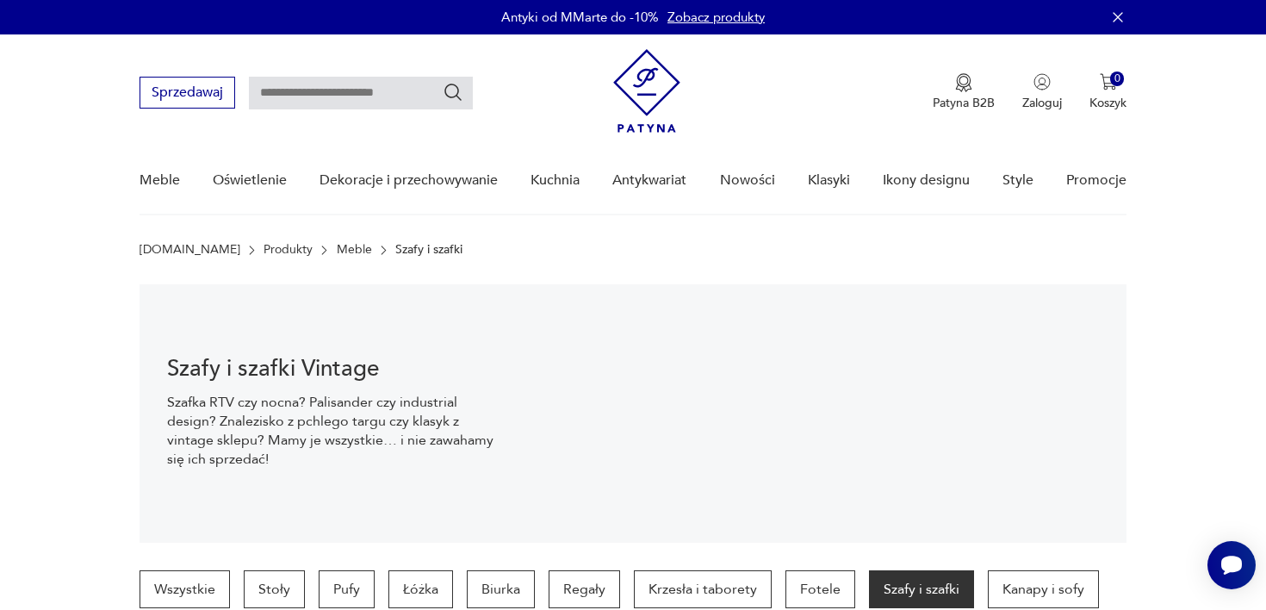
click at [337, 251] on link "Meble" at bounding box center [354, 250] width 35 height 14
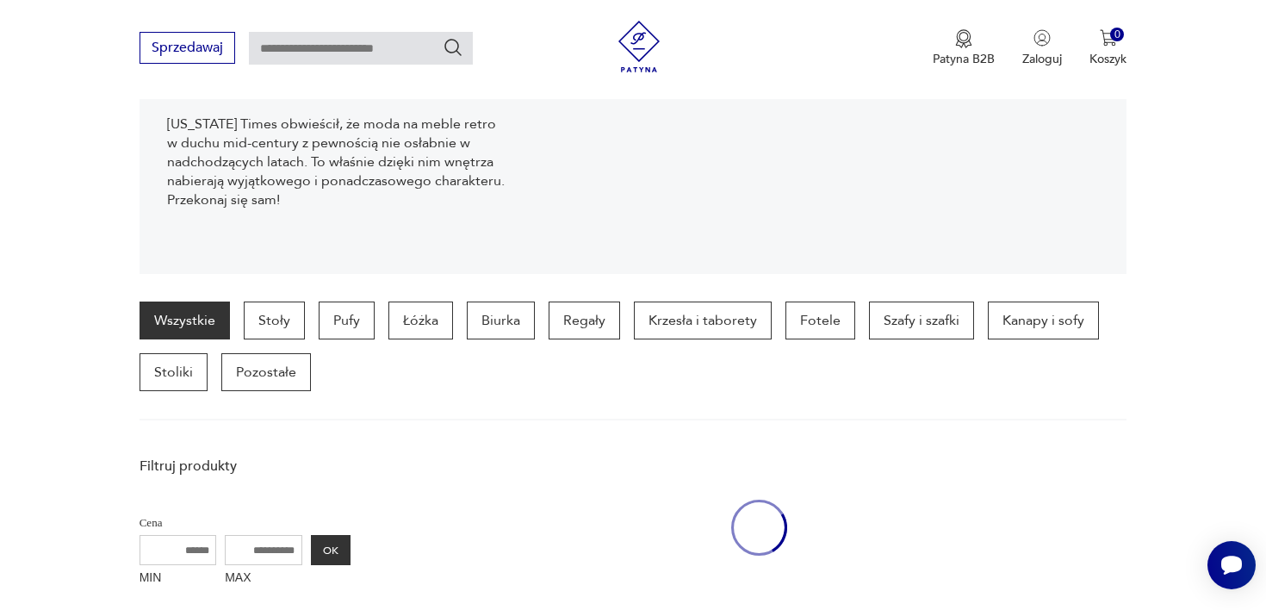
scroll to position [271, 0]
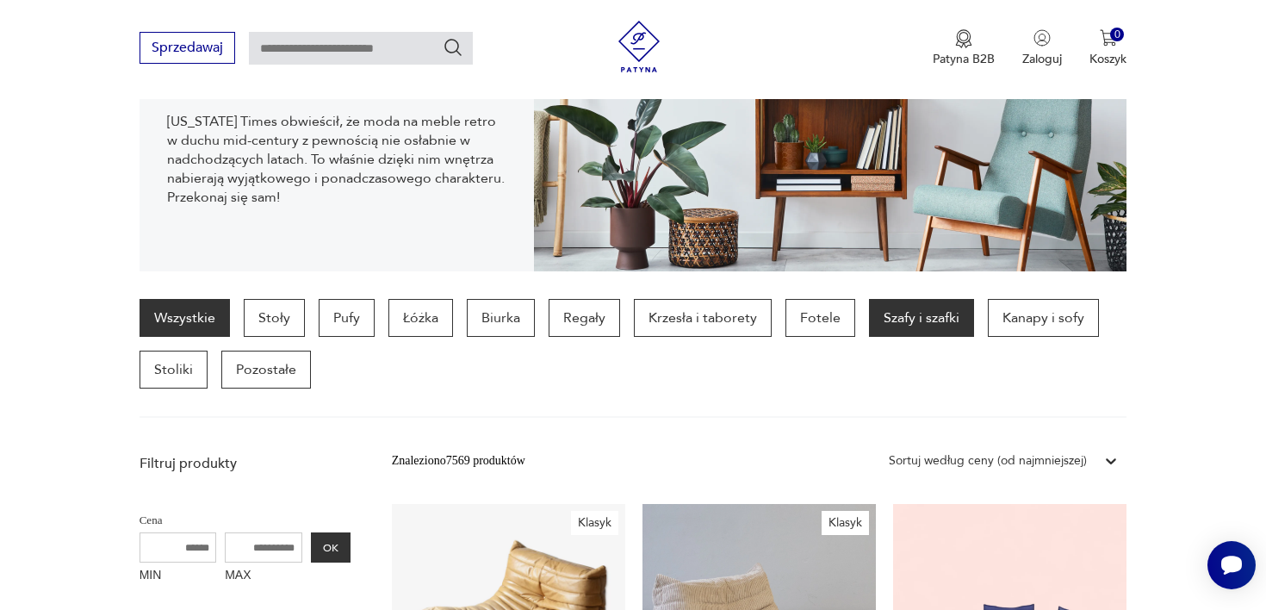
click at [905, 322] on p "Szafy i szafki" at bounding box center [921, 318] width 105 height 38
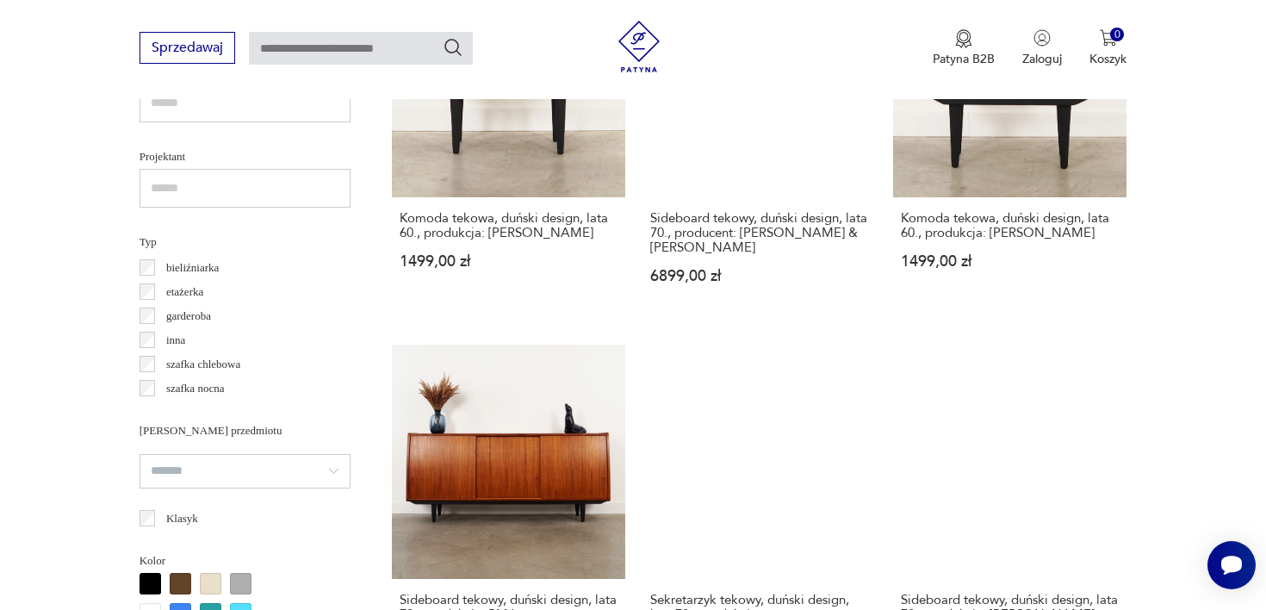
scroll to position [1205, 0]
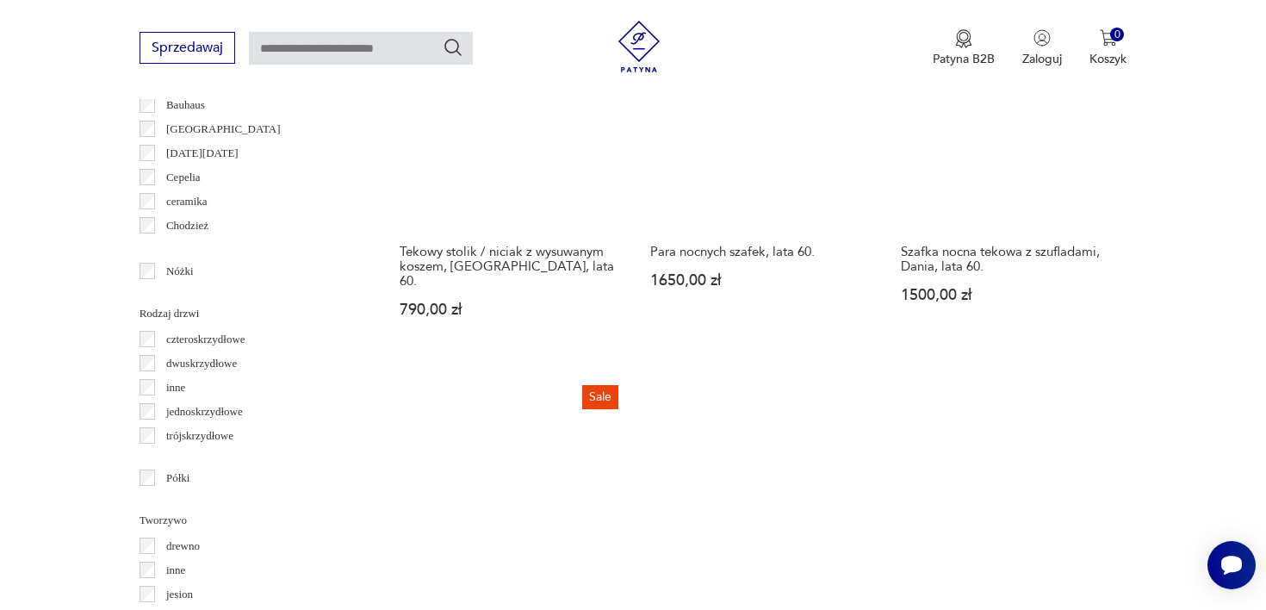
scroll to position [1883, 0]
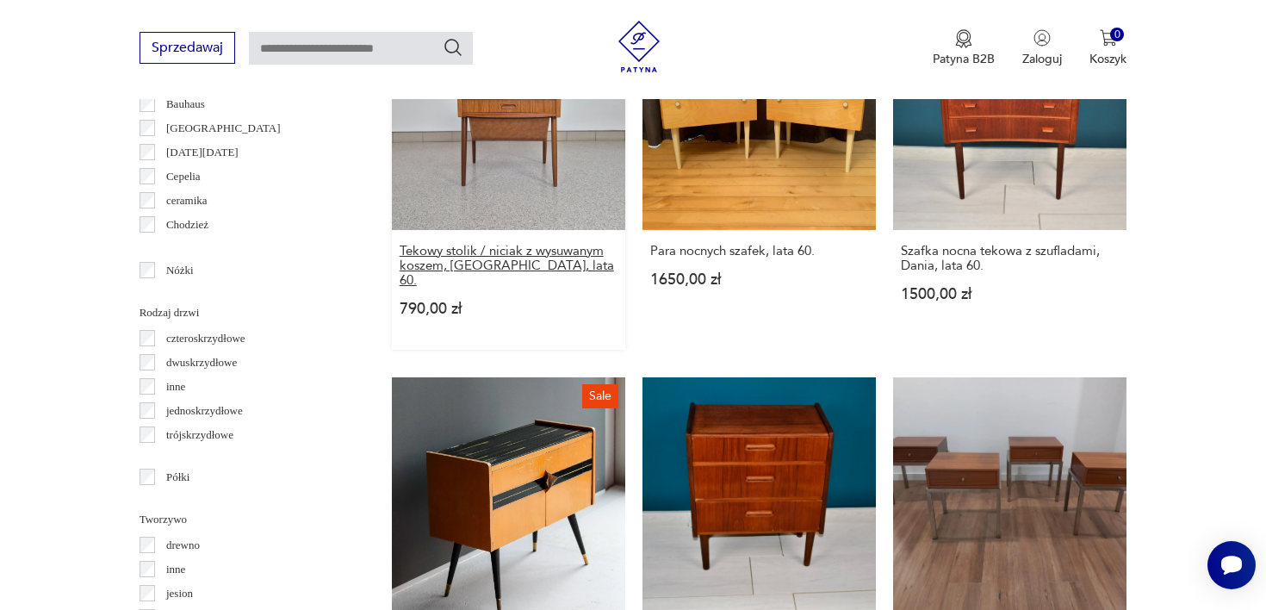
click at [517, 251] on h3 "Tekowy stolik / niciak z wysuwanym koszem, [GEOGRAPHIC_DATA], lata 60." at bounding box center [509, 266] width 218 height 44
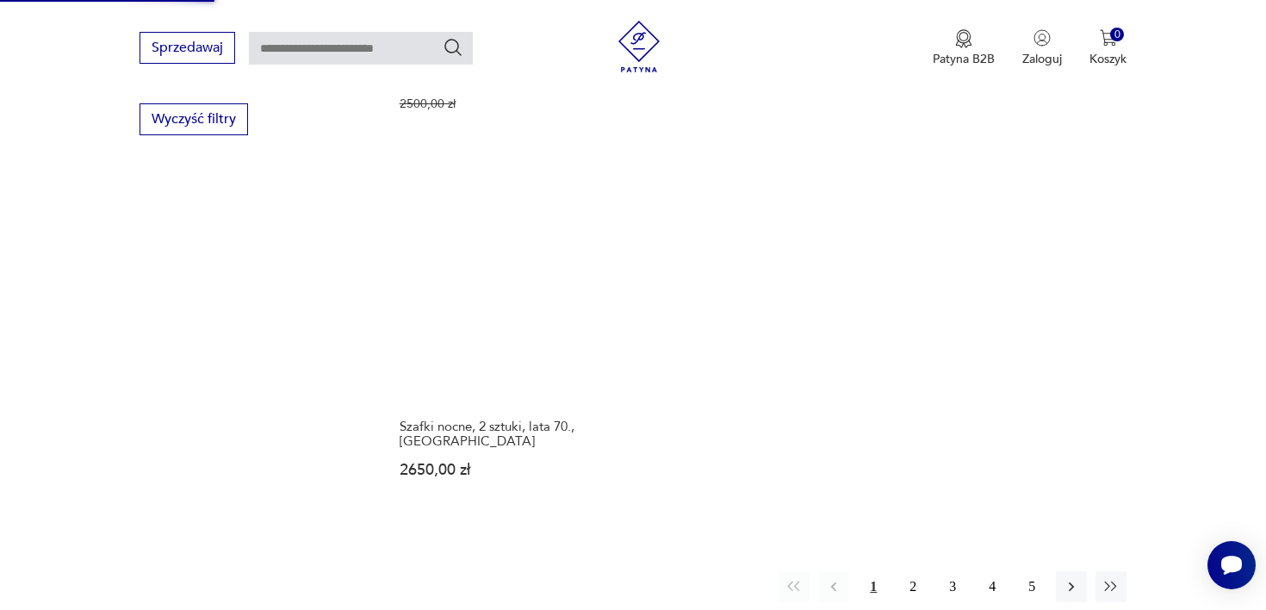
scroll to position [2510, 0]
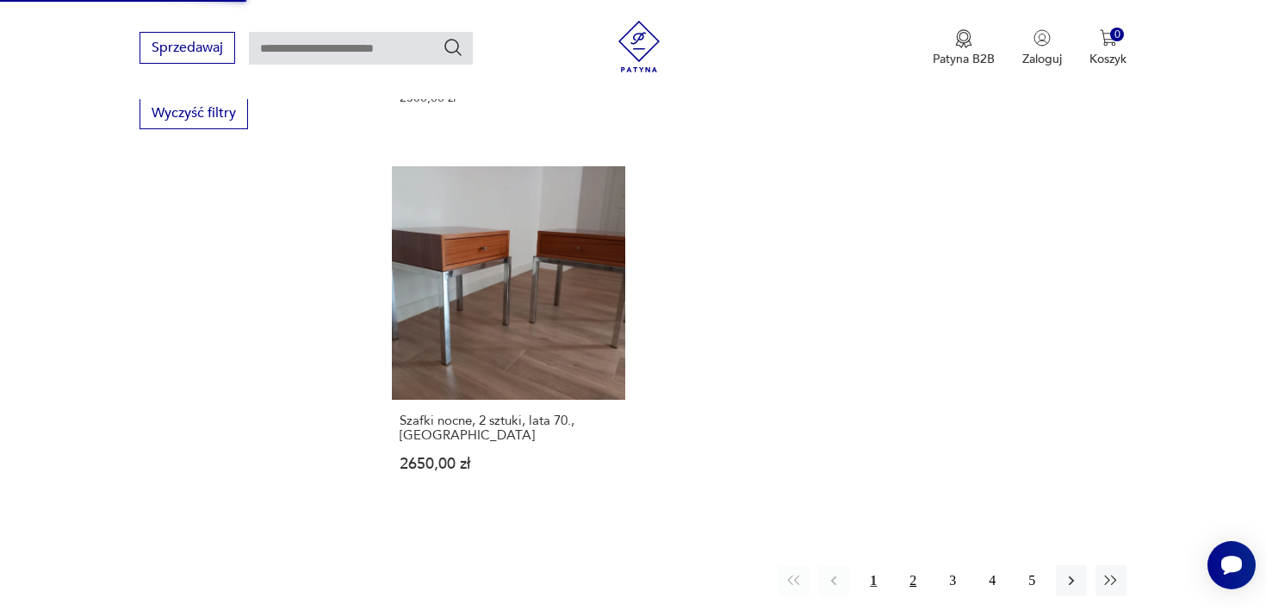
click at [902, 565] on button "2" at bounding box center [913, 580] width 31 height 31
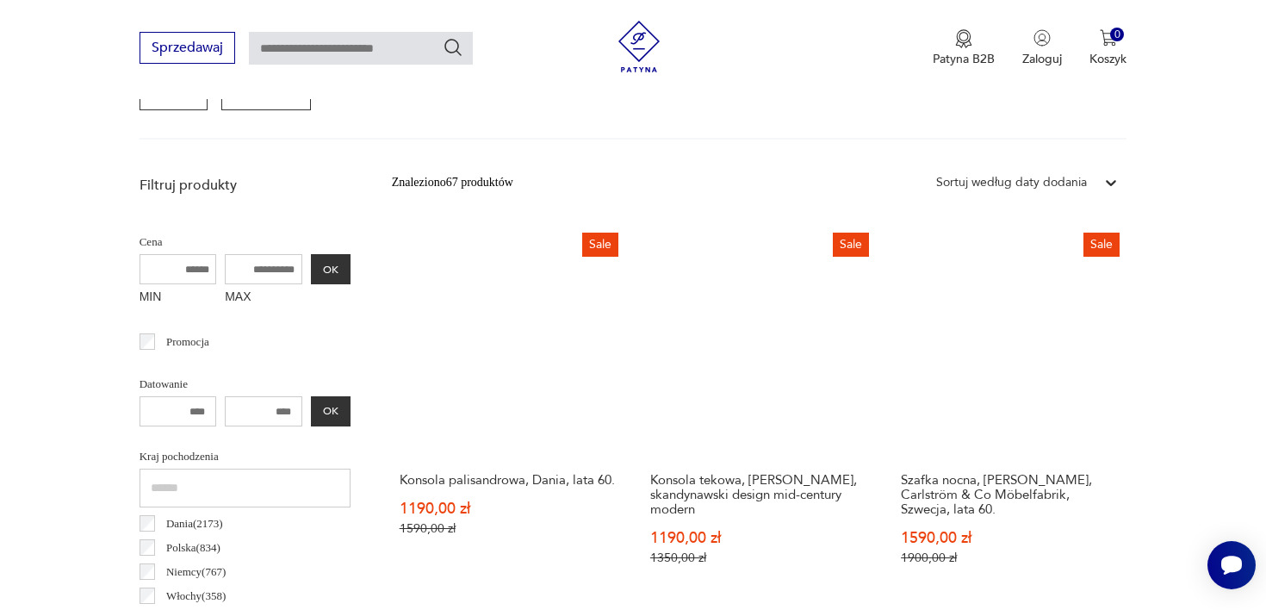
scroll to position [457, 0]
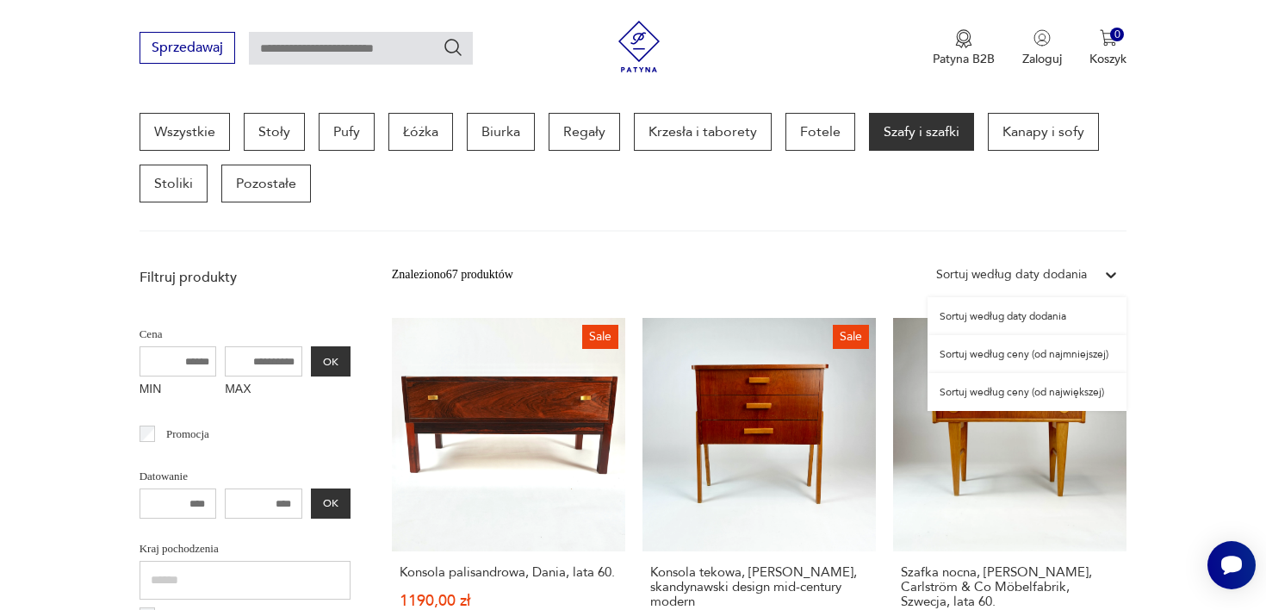
click at [1048, 271] on div "Sortuj według daty dodania" at bounding box center [1011, 274] width 151 height 19
click at [1041, 361] on div "Sortuj według ceny (od najmniejszej)" at bounding box center [1027, 354] width 199 height 38
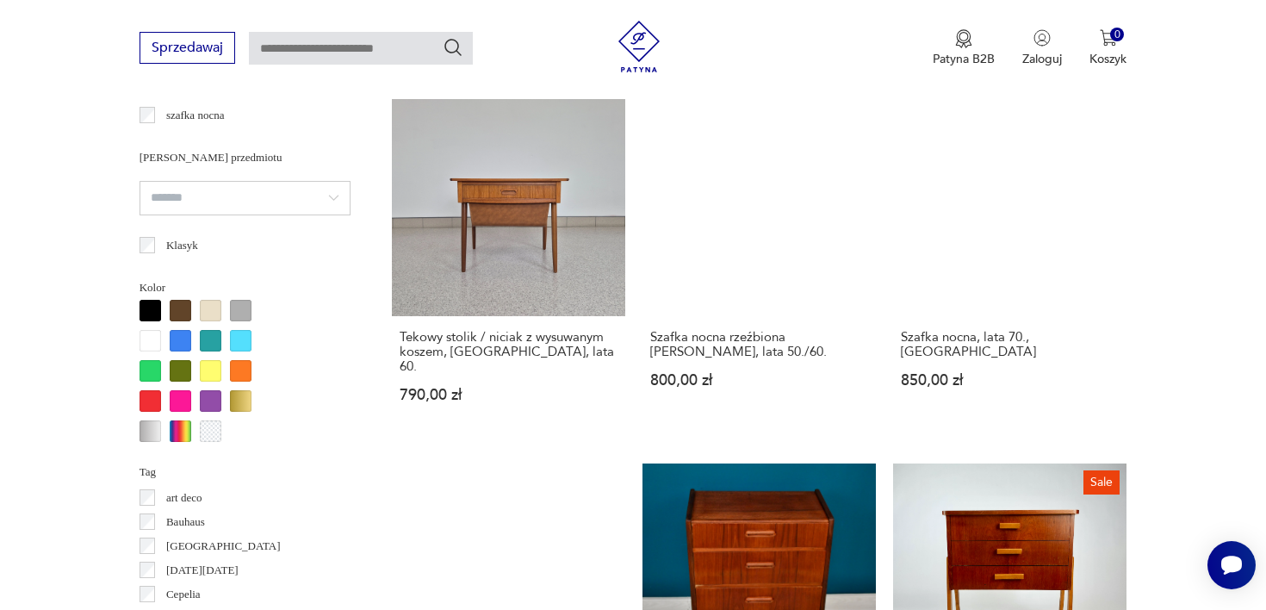
scroll to position [1471, 0]
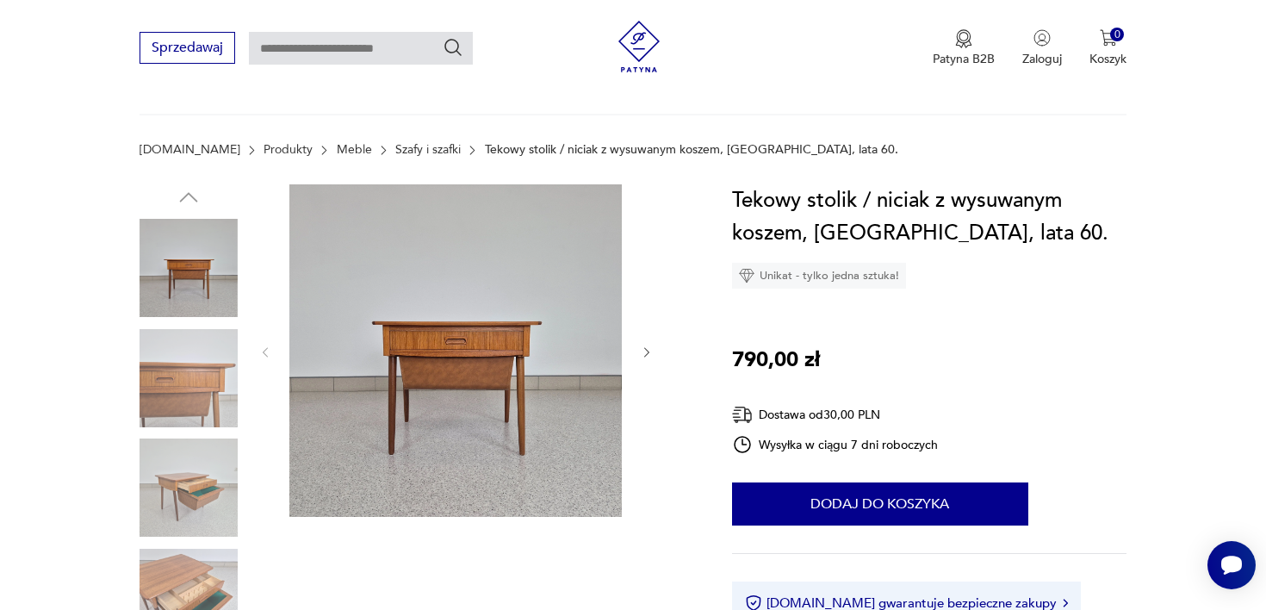
scroll to position [197, 0]
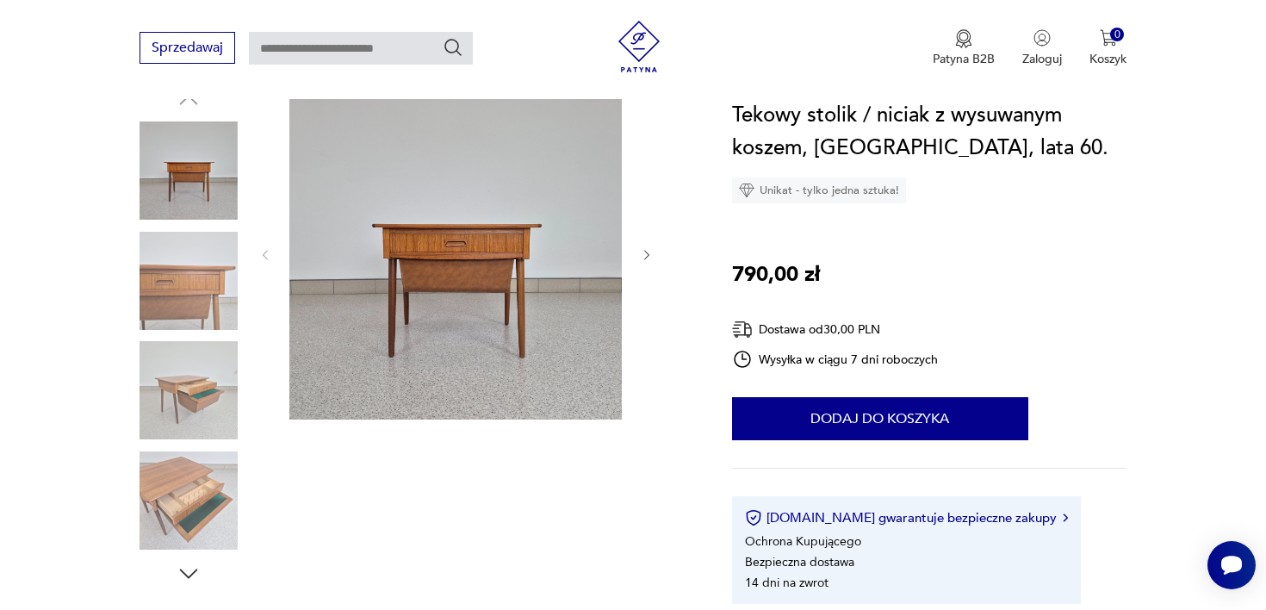
click at [646, 248] on icon "button" at bounding box center [647, 255] width 15 height 15
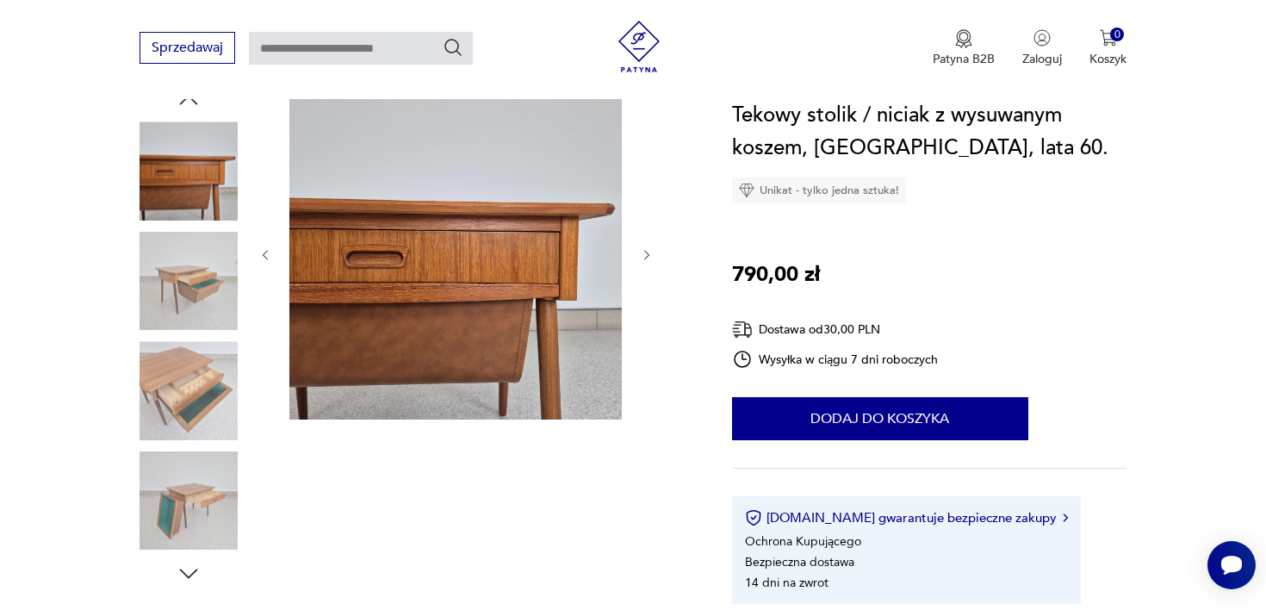
click at [647, 248] on icon "button" at bounding box center [647, 255] width 15 height 15
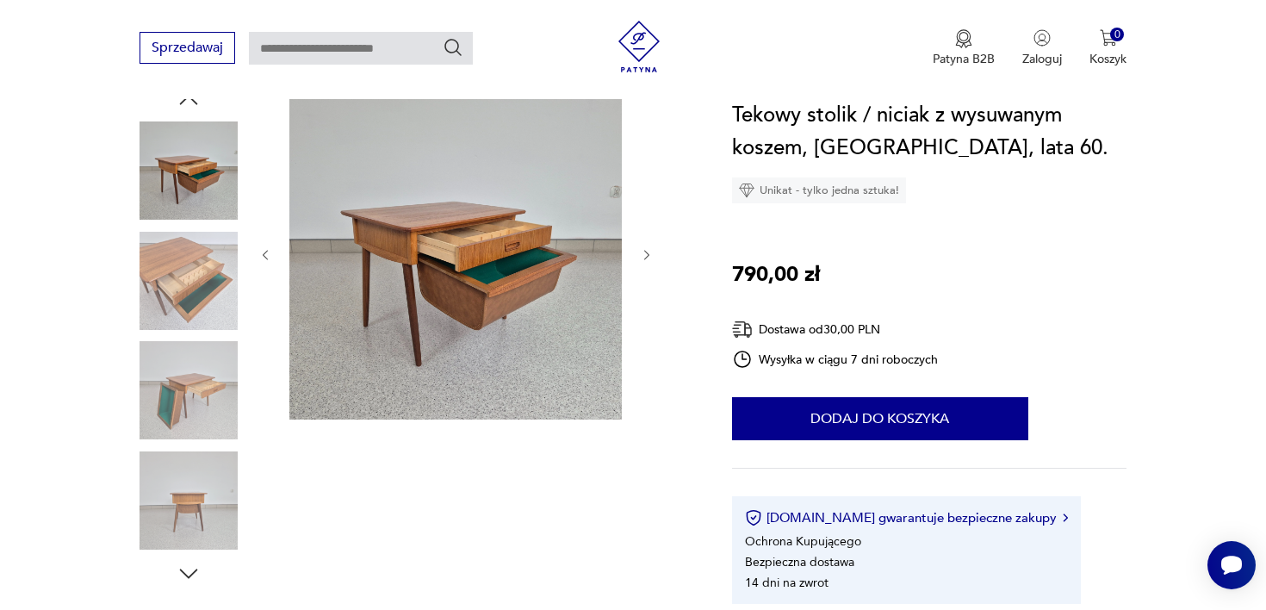
click at [647, 248] on icon "button" at bounding box center [647, 255] width 15 height 15
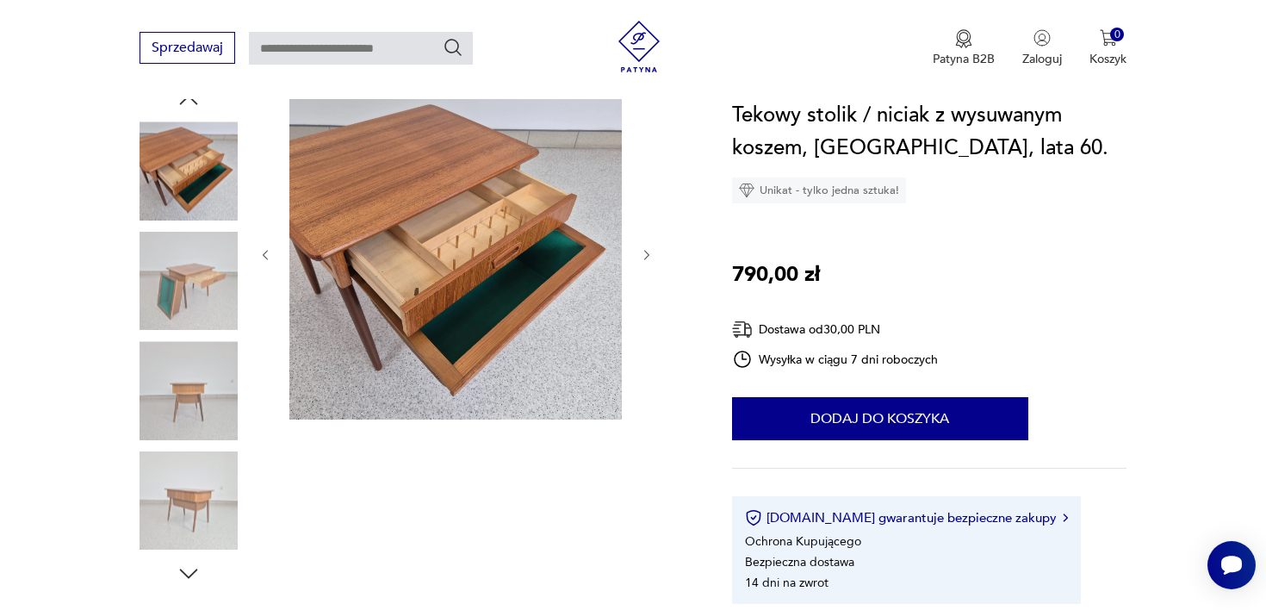
click at [647, 248] on icon "button" at bounding box center [647, 255] width 15 height 15
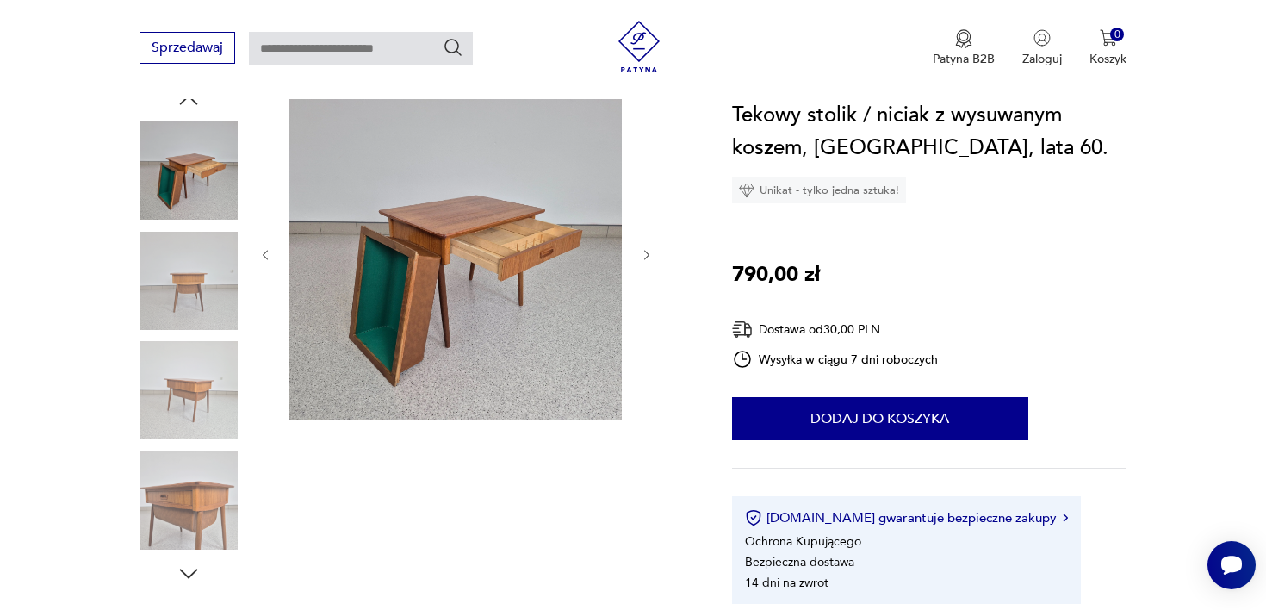
click at [647, 248] on icon "button" at bounding box center [647, 255] width 15 height 15
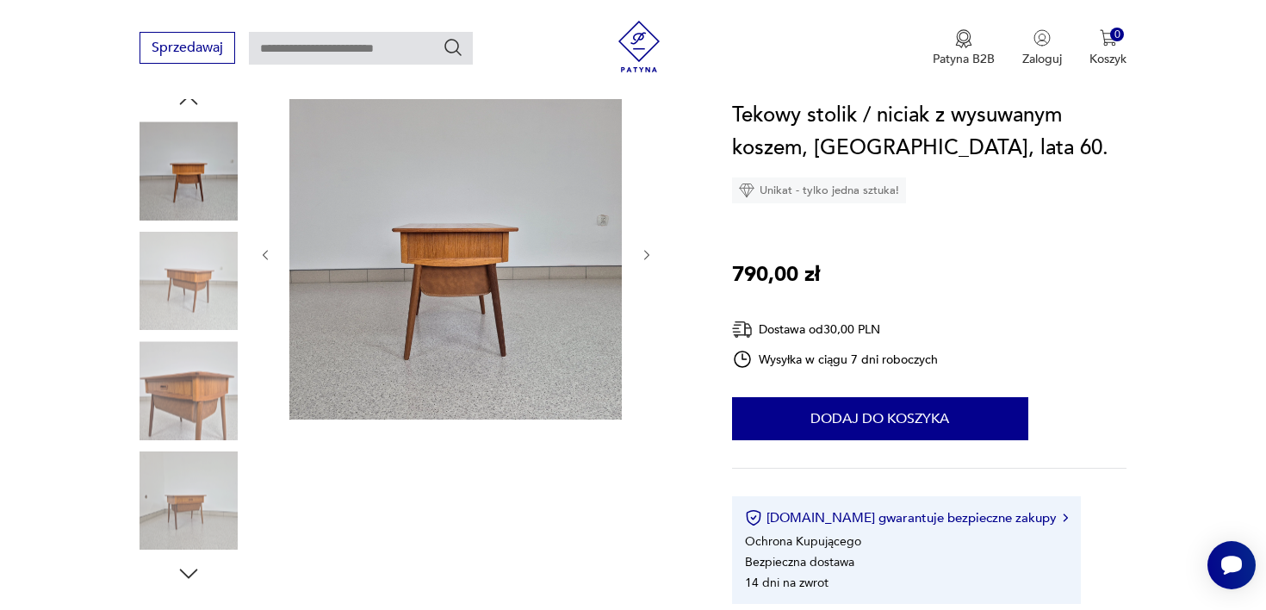
click at [647, 248] on icon "button" at bounding box center [647, 255] width 15 height 15
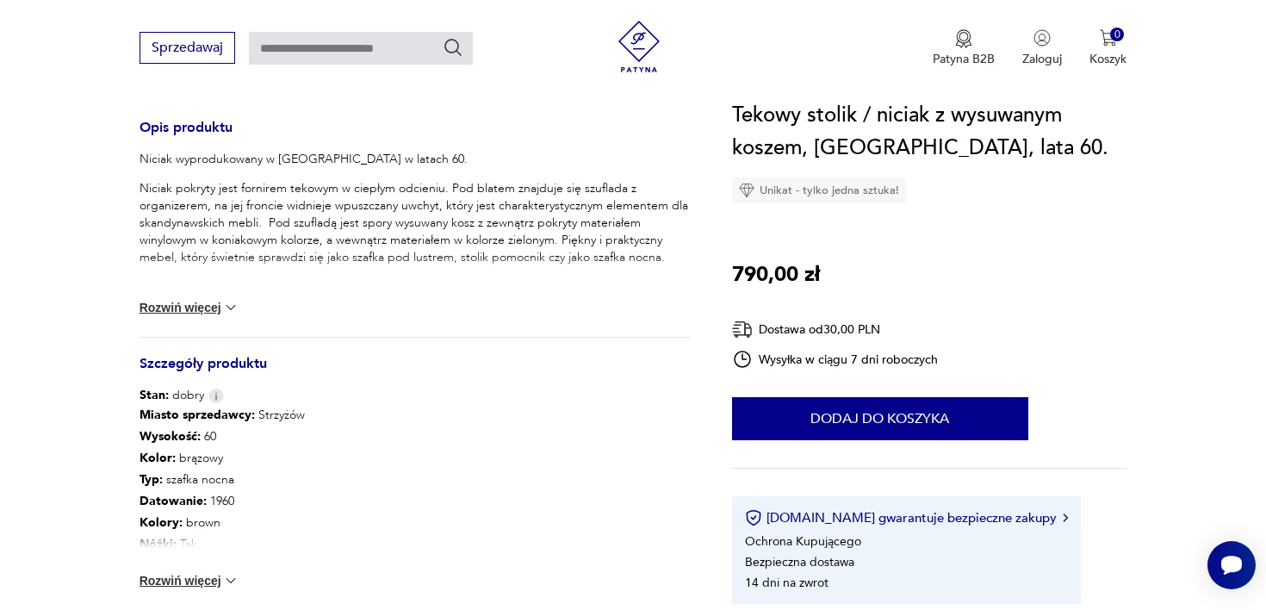
scroll to position [694, 0]
click at [173, 302] on button "Rozwiń więcej" at bounding box center [190, 309] width 100 height 17
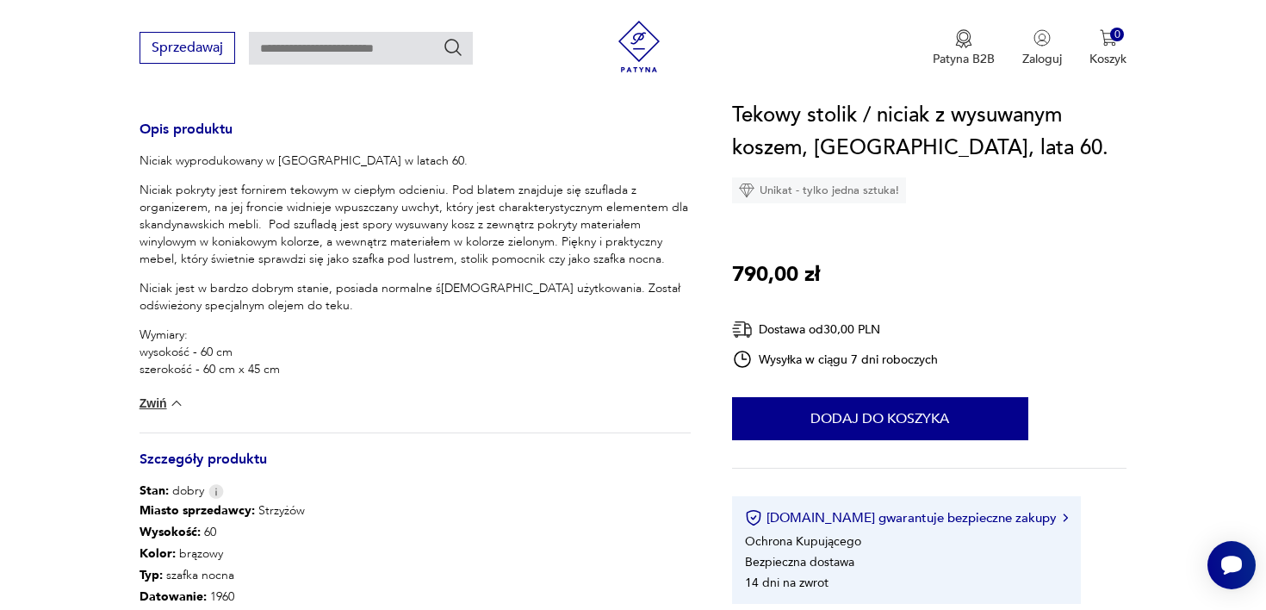
click at [95, 269] on section "Opis produktu Niciak wyprodukowany w Norwegii w latach 60. Niciak pokryty jest …" at bounding box center [633, 211] width 1266 height 1242
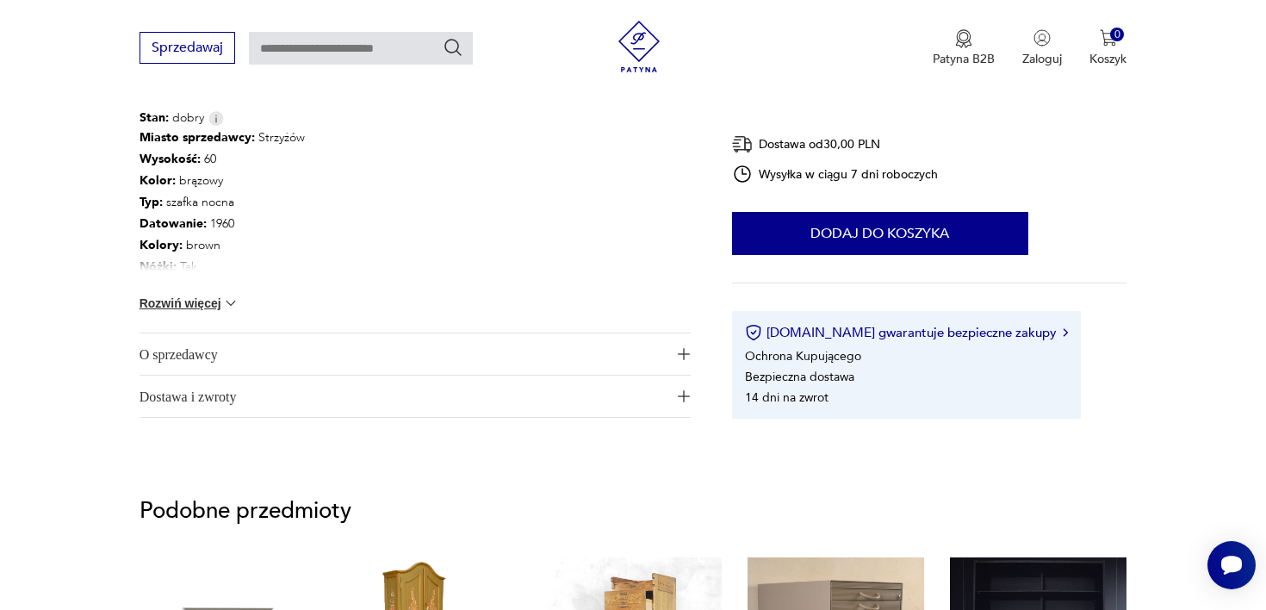
scroll to position [1087, 0]
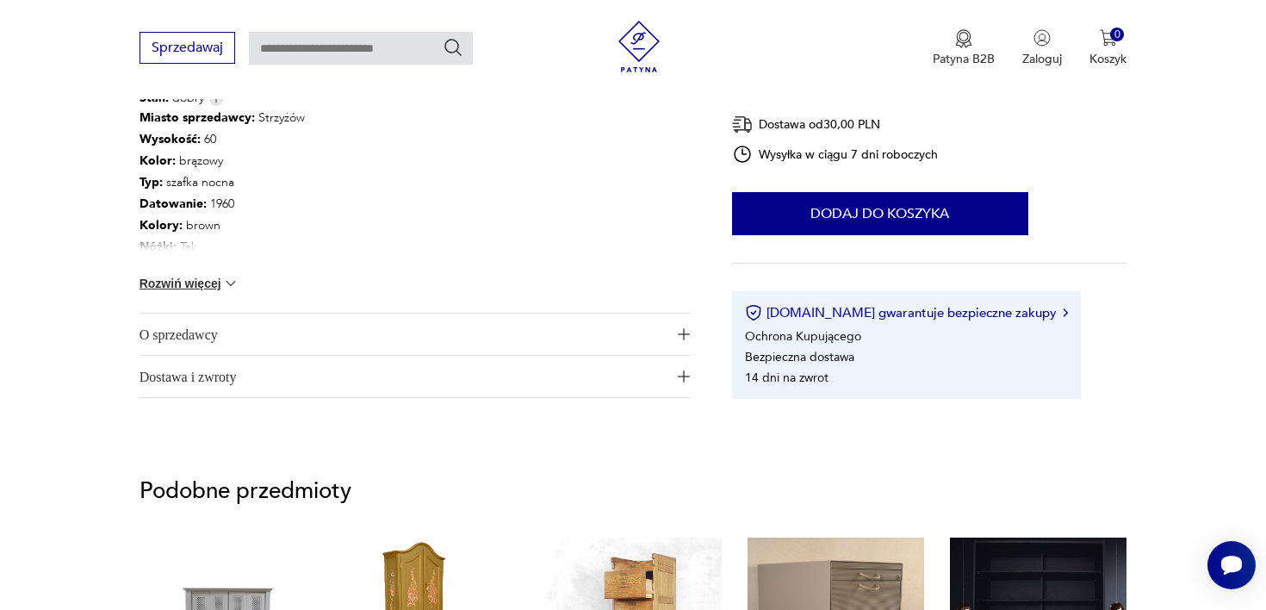
click at [161, 281] on button "Rozwiń więcej" at bounding box center [190, 283] width 100 height 17
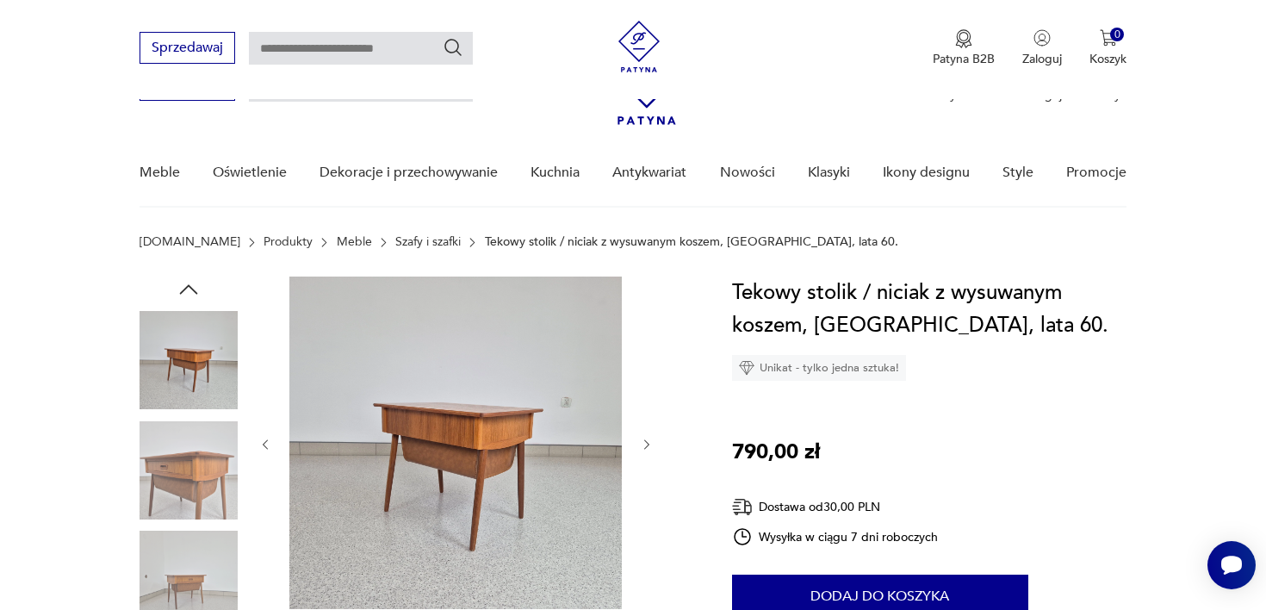
scroll to position [0, 0]
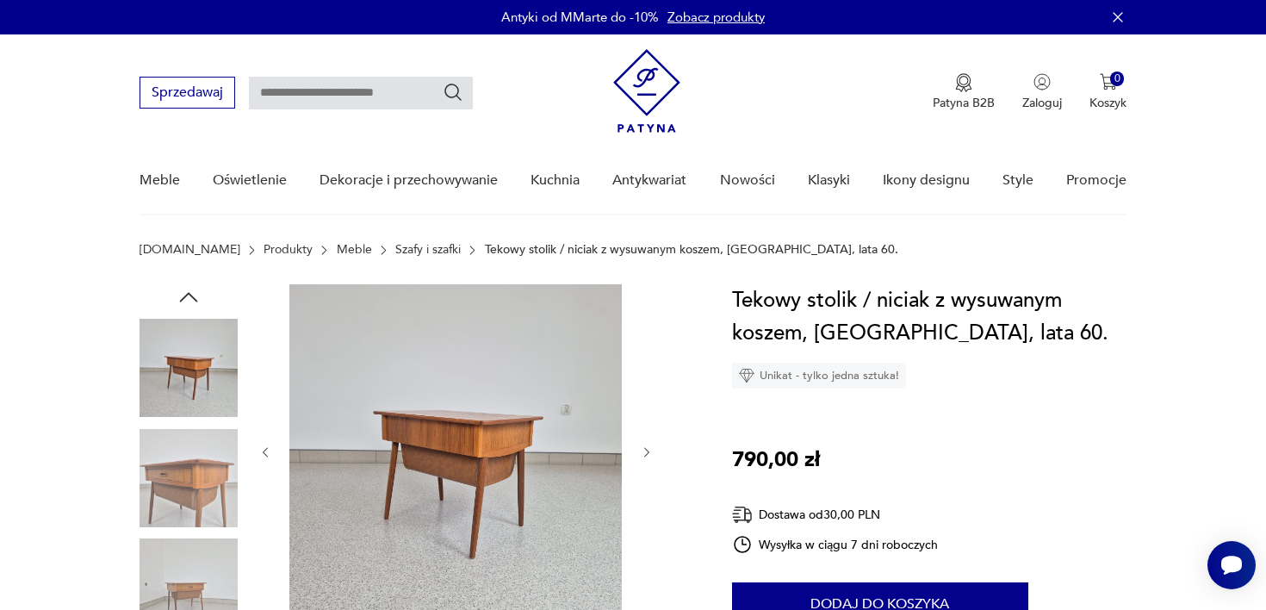
click at [161, 365] on img at bounding box center [189, 368] width 98 height 98
click at [397, 350] on img at bounding box center [455, 450] width 333 height 333
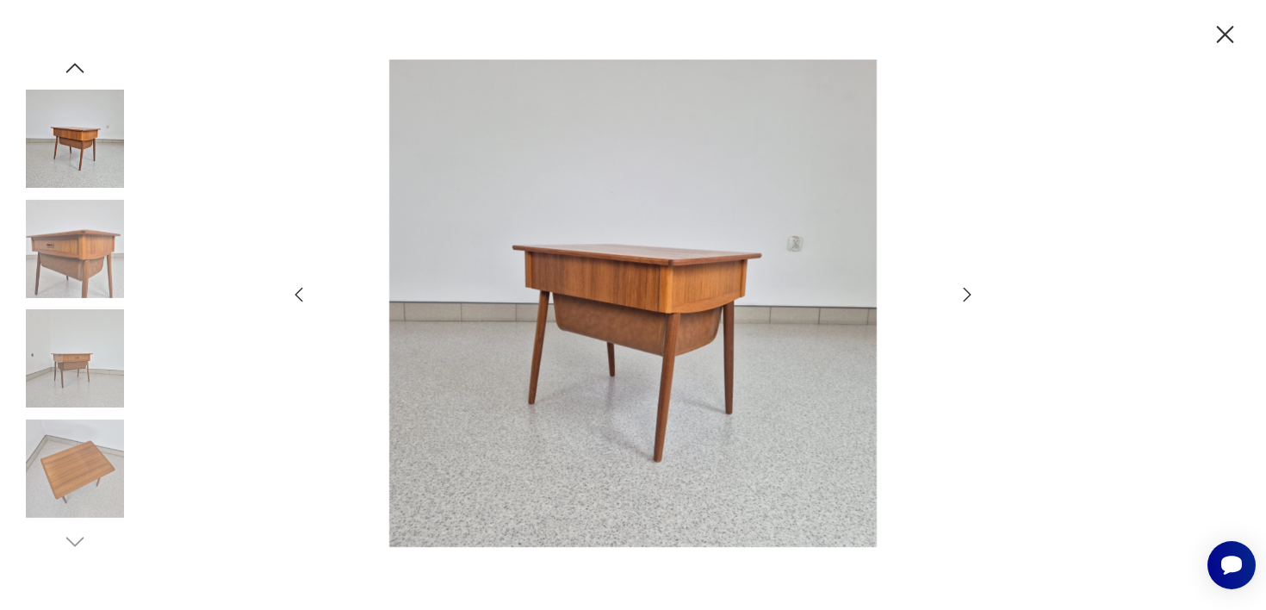
click at [961, 286] on icon "button" at bounding box center [967, 294] width 21 height 21
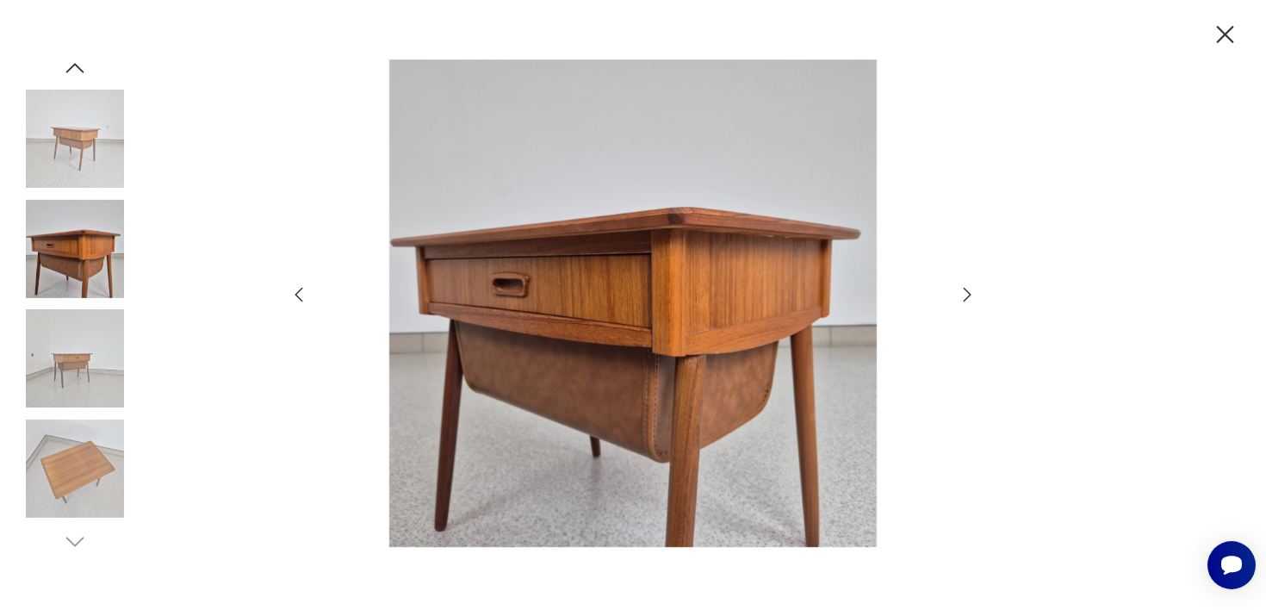
click at [961, 286] on icon "button" at bounding box center [967, 294] width 21 height 21
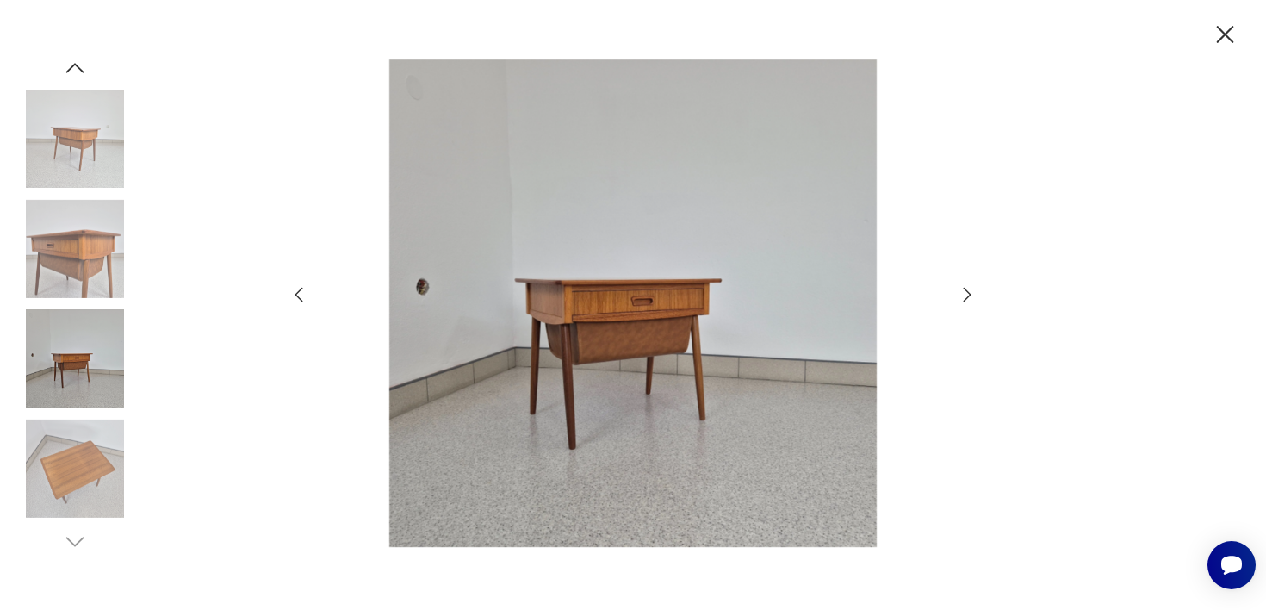
click at [961, 286] on icon "button" at bounding box center [967, 294] width 21 height 21
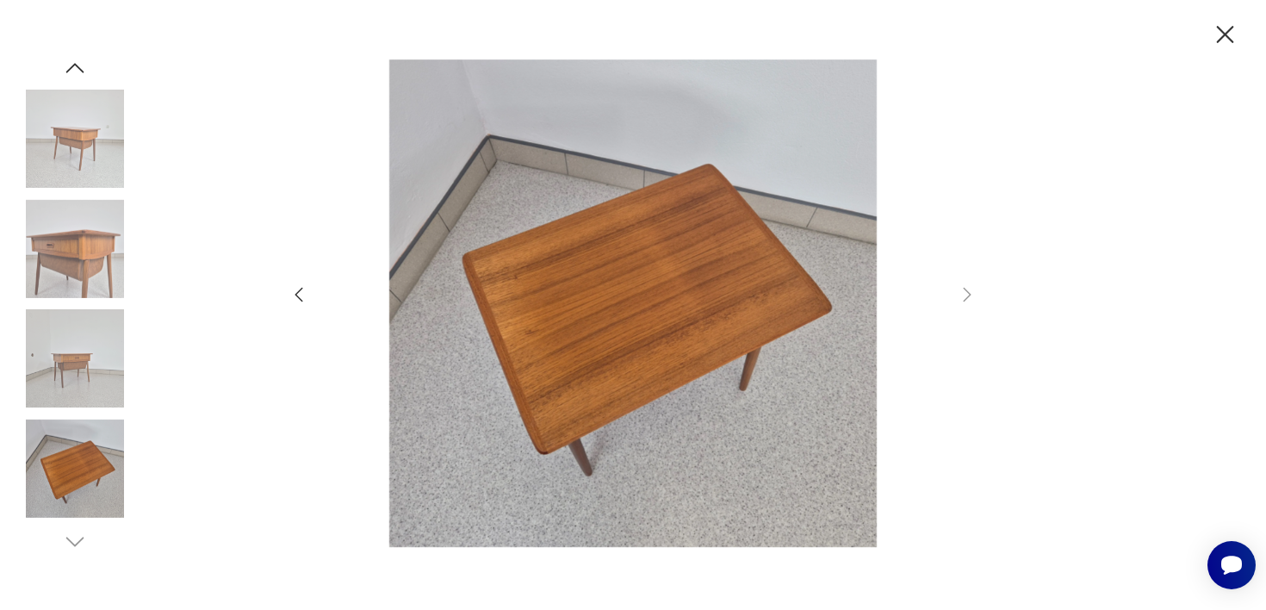
click at [46, 388] on img at bounding box center [75, 358] width 98 height 98
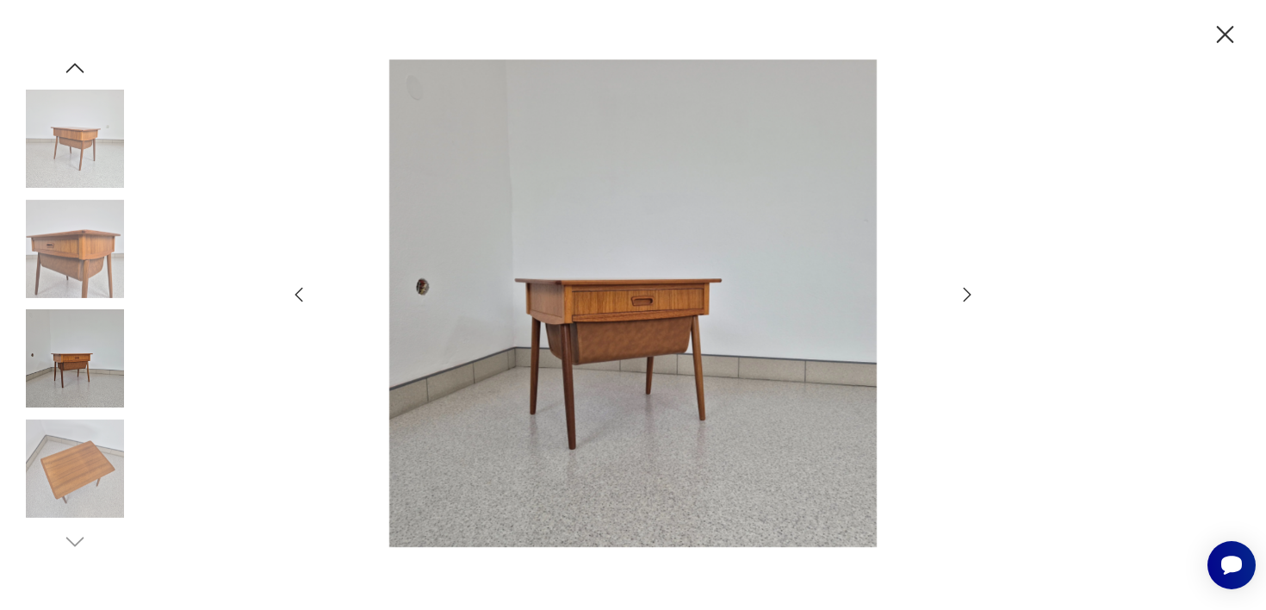
click at [88, 271] on img at bounding box center [75, 249] width 98 height 98
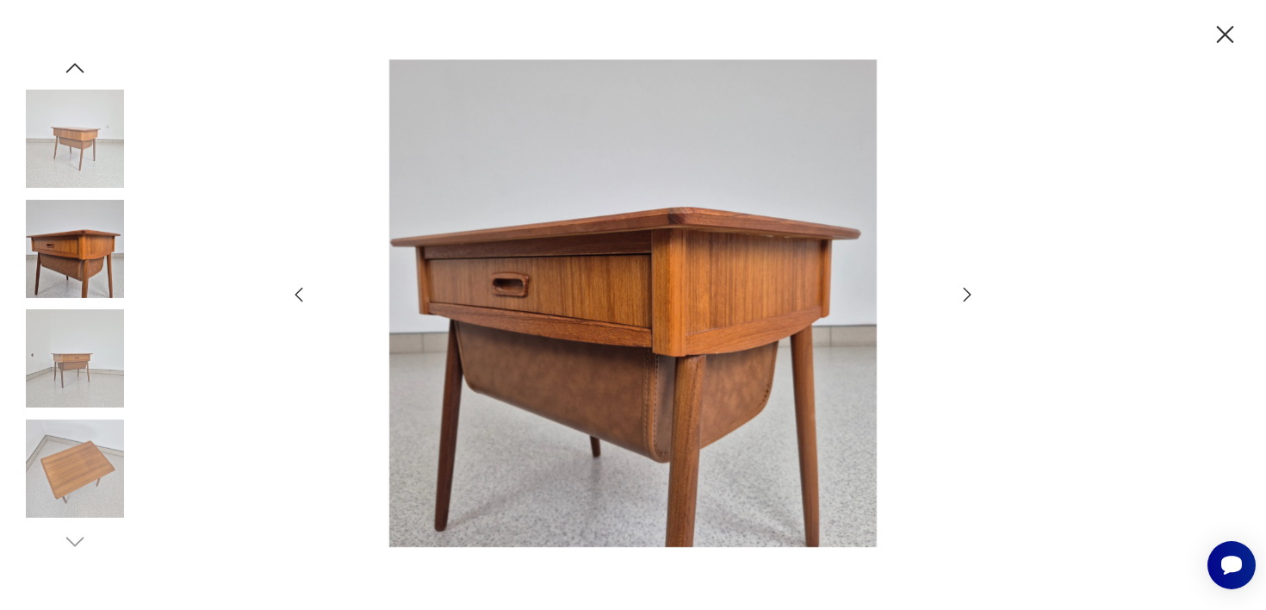
click at [109, 179] on img at bounding box center [75, 139] width 98 height 98
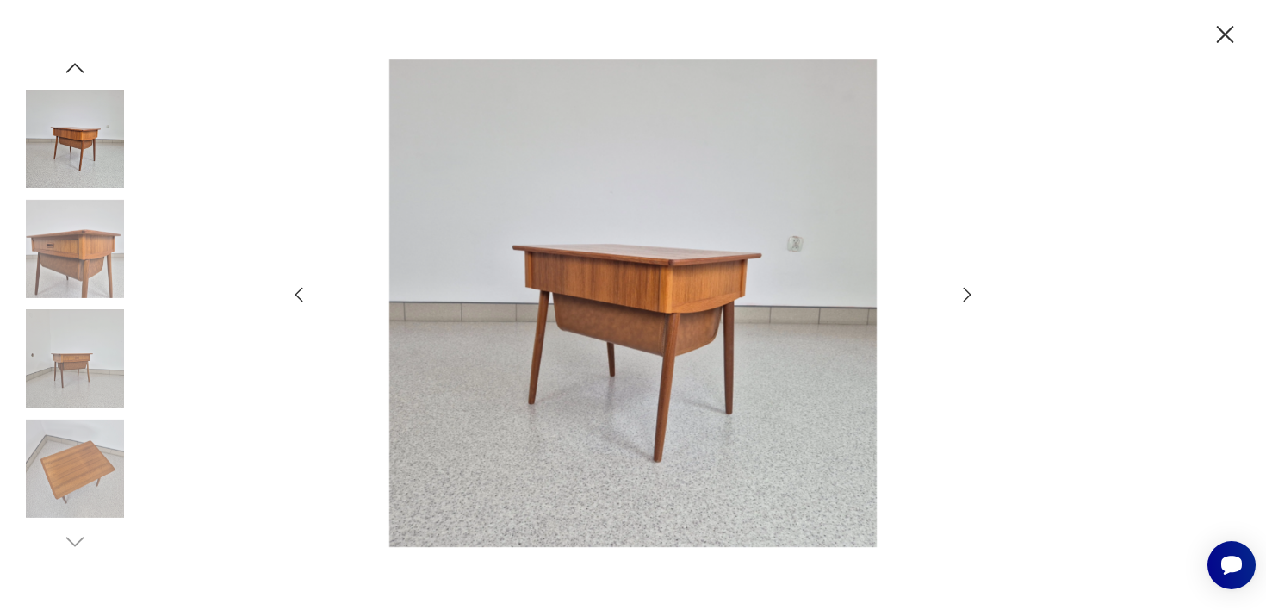
click at [1223, 29] on icon "button" at bounding box center [1225, 35] width 30 height 30
